Goal: Information Seeking & Learning: Learn about a topic

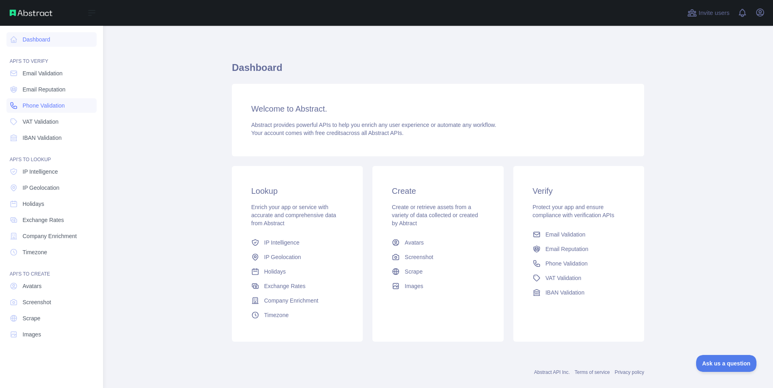
click at [33, 107] on span "Phone Validation" at bounding box center [44, 105] width 42 height 8
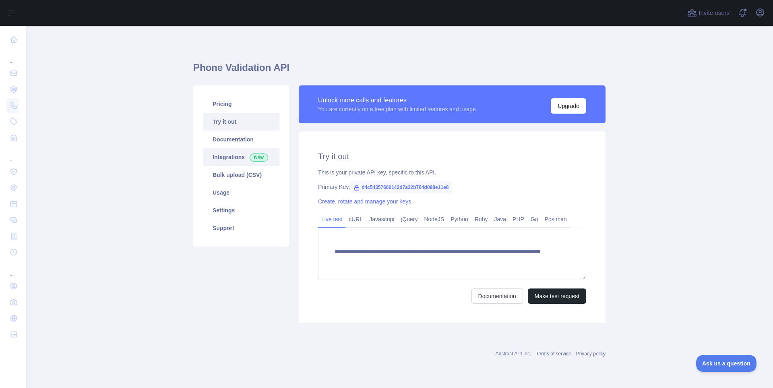
click at [233, 164] on link "Integrations New" at bounding box center [241, 157] width 76 height 18
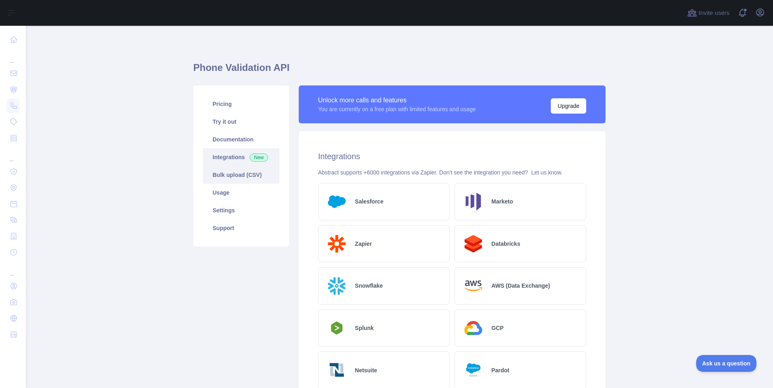
click at [241, 178] on link "Bulk upload (CSV)" at bounding box center [241, 175] width 76 height 18
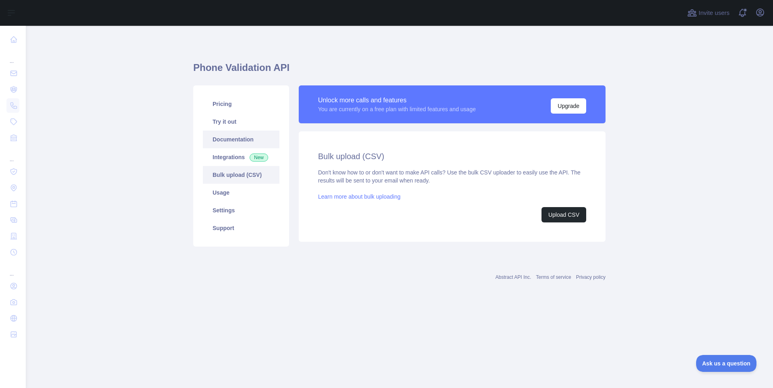
click at [233, 134] on link "Documentation" at bounding box center [241, 139] width 76 height 18
click at [227, 115] on link "Try it out" at bounding box center [241, 122] width 76 height 18
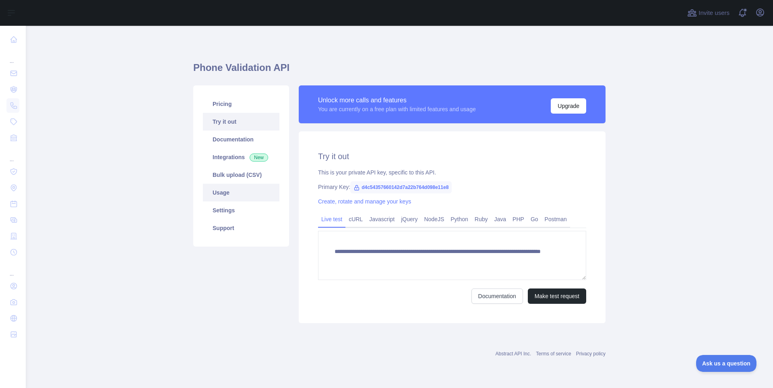
click at [240, 198] on link "Usage" at bounding box center [241, 193] width 76 height 18
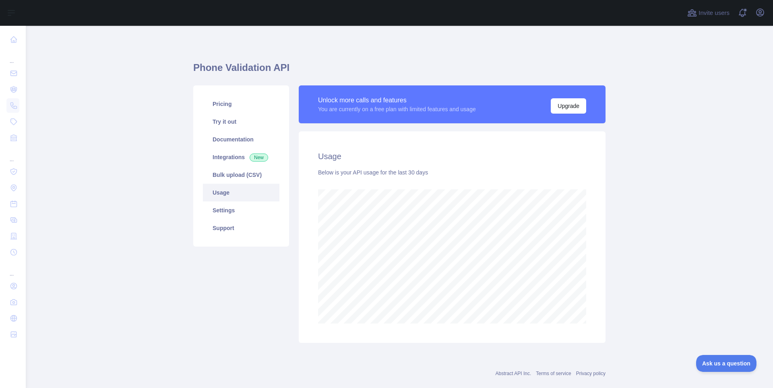
scroll to position [362, 741]
click at [228, 175] on link "Bulk upload (CSV)" at bounding box center [241, 175] width 76 height 18
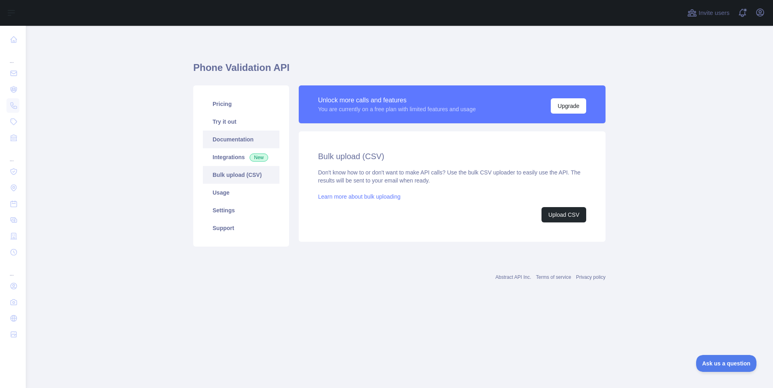
click at [227, 142] on link "Documentation" at bounding box center [241, 139] width 76 height 18
click at [236, 213] on link "Settings" at bounding box center [241, 210] width 76 height 18
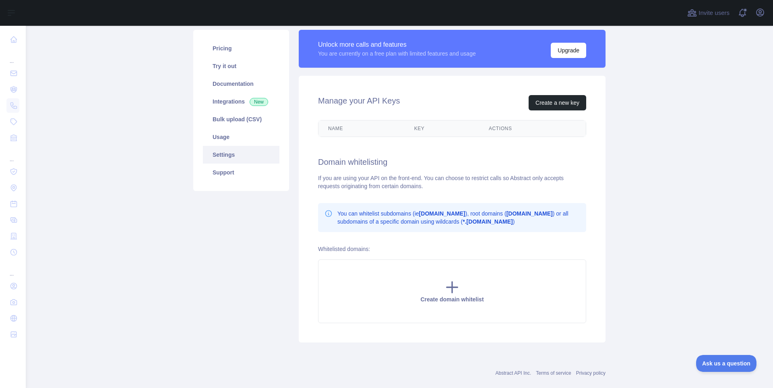
scroll to position [70, 0]
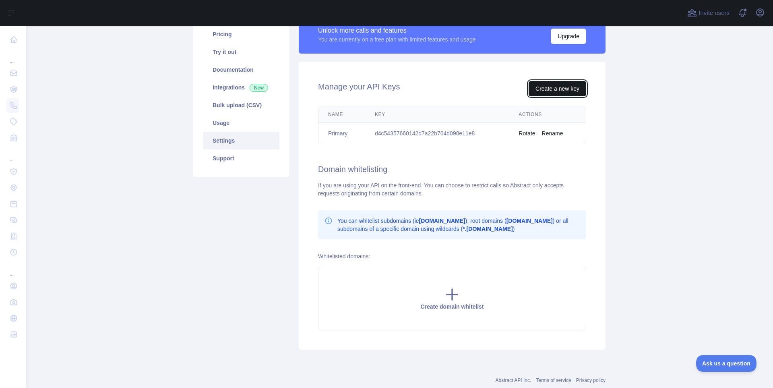
click at [551, 85] on button "Create a new key" at bounding box center [558, 88] width 58 height 15
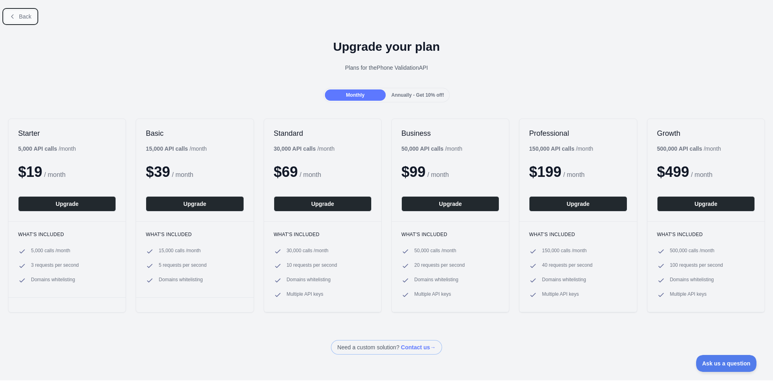
click at [10, 12] on button "Back" at bounding box center [20, 17] width 33 height 14
